Goal: Find specific page/section: Find specific page/section

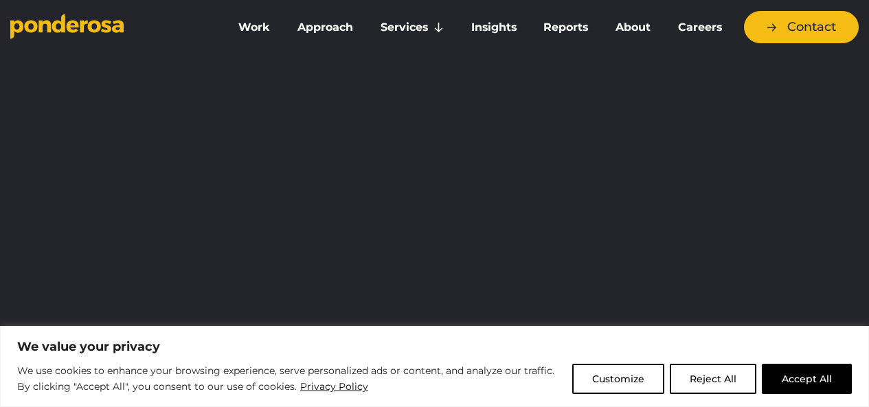
click at [706, 378] on button "Reject All" at bounding box center [713, 379] width 87 height 30
click at [706, 146] on div at bounding box center [434, 94] width 849 height 103
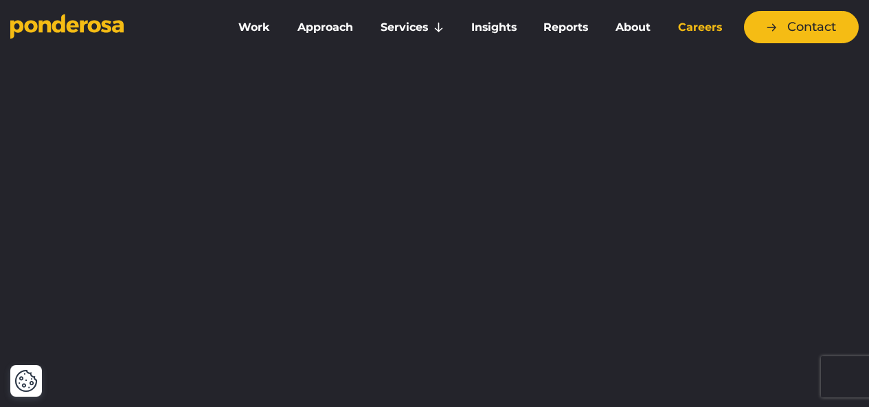
click at [685, 33] on link "Careers" at bounding box center [700, 27] width 66 height 29
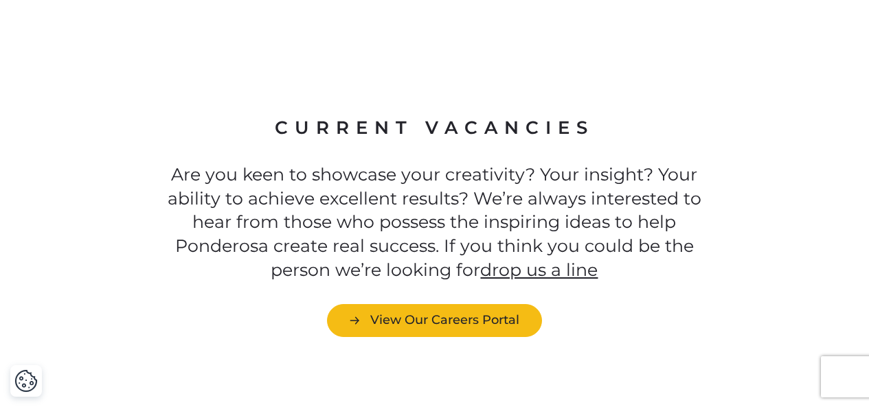
scroll to position [3573, 0]
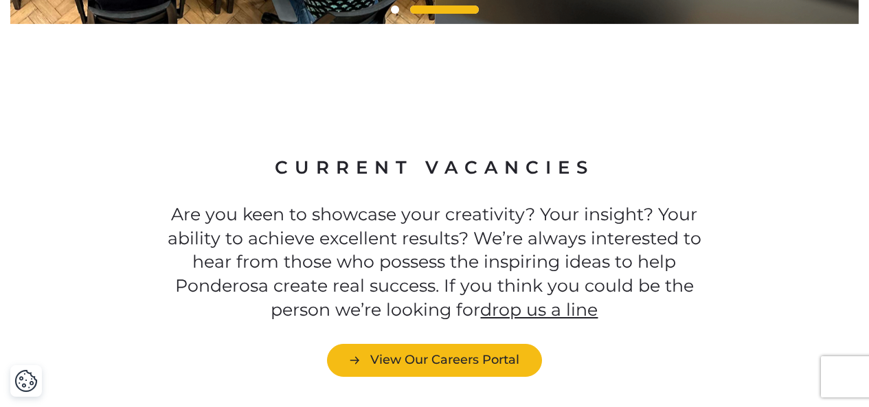
click at [513, 320] on link "drop us a line" at bounding box center [539, 310] width 118 height 21
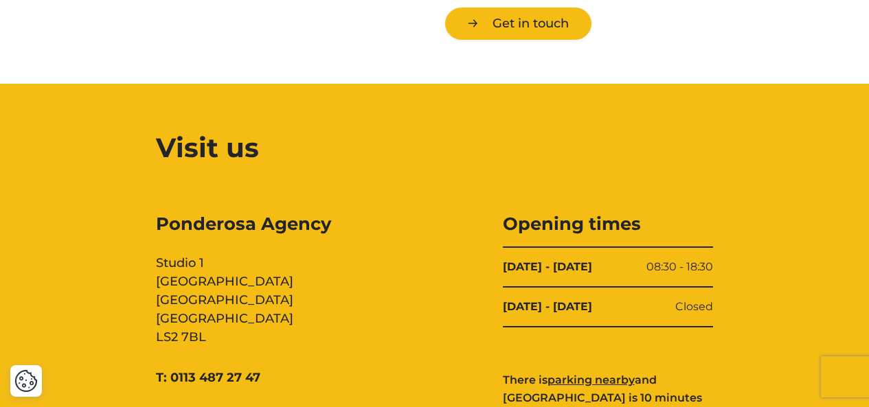
scroll to position [1374, 0]
